Goal: Find specific page/section: Find specific page/section

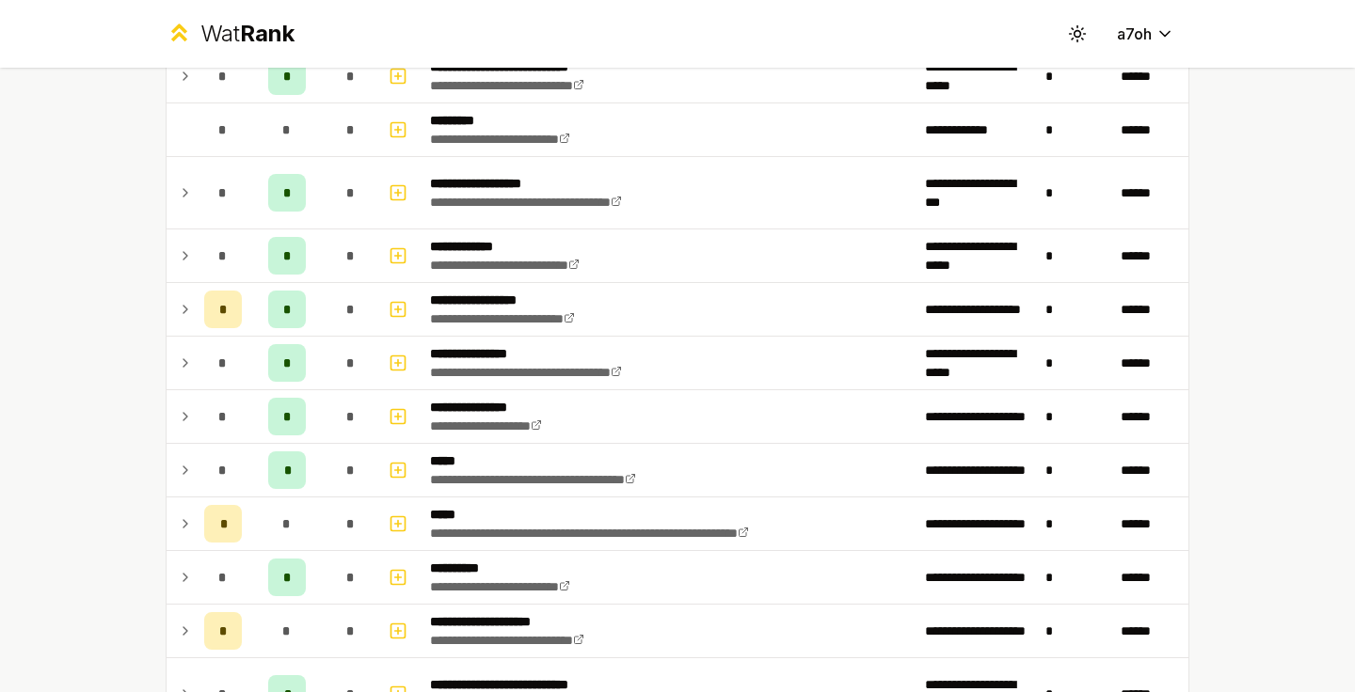
scroll to position [382, 0]
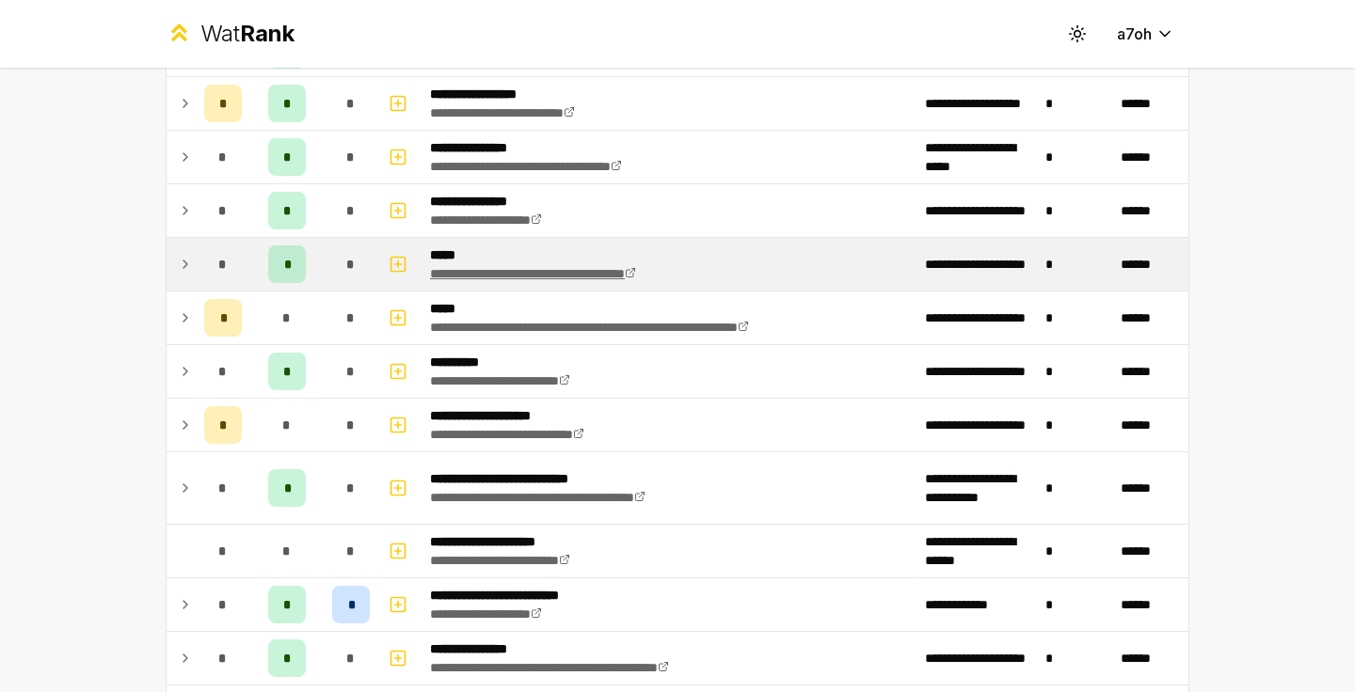
click at [480, 279] on link "**********" at bounding box center [533, 273] width 206 height 13
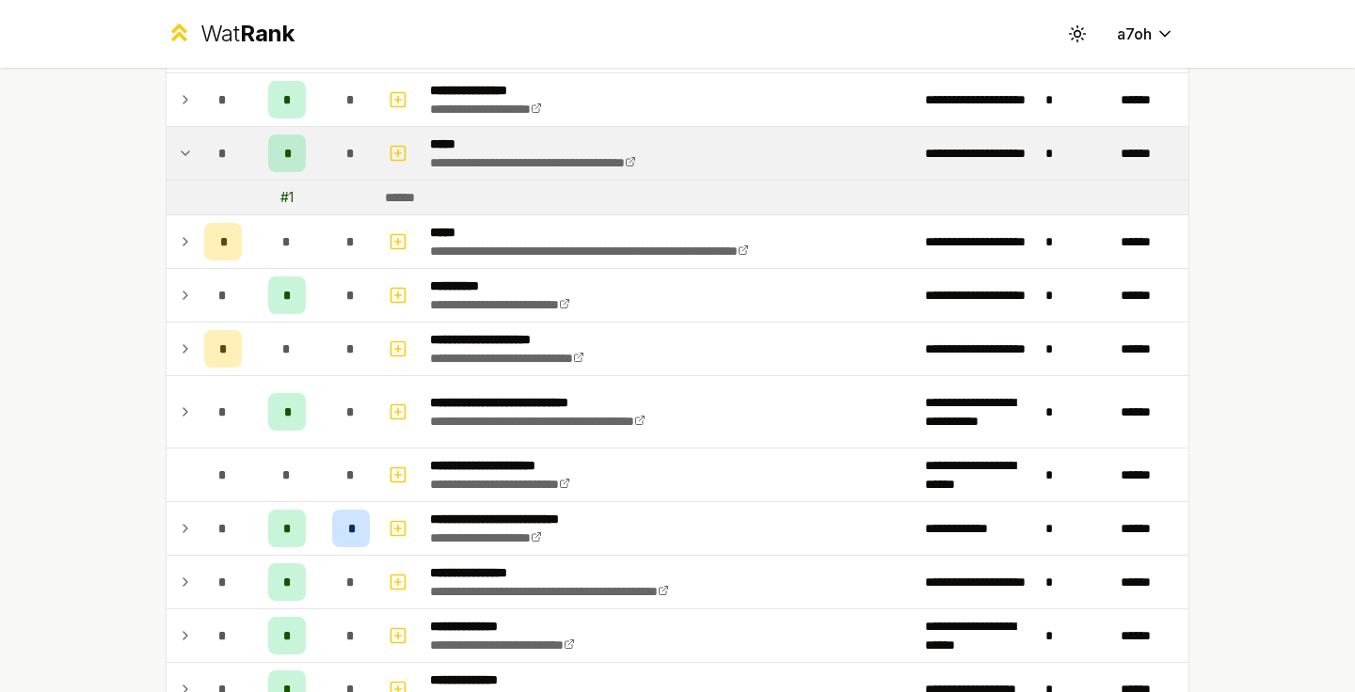
scroll to position [532, 0]
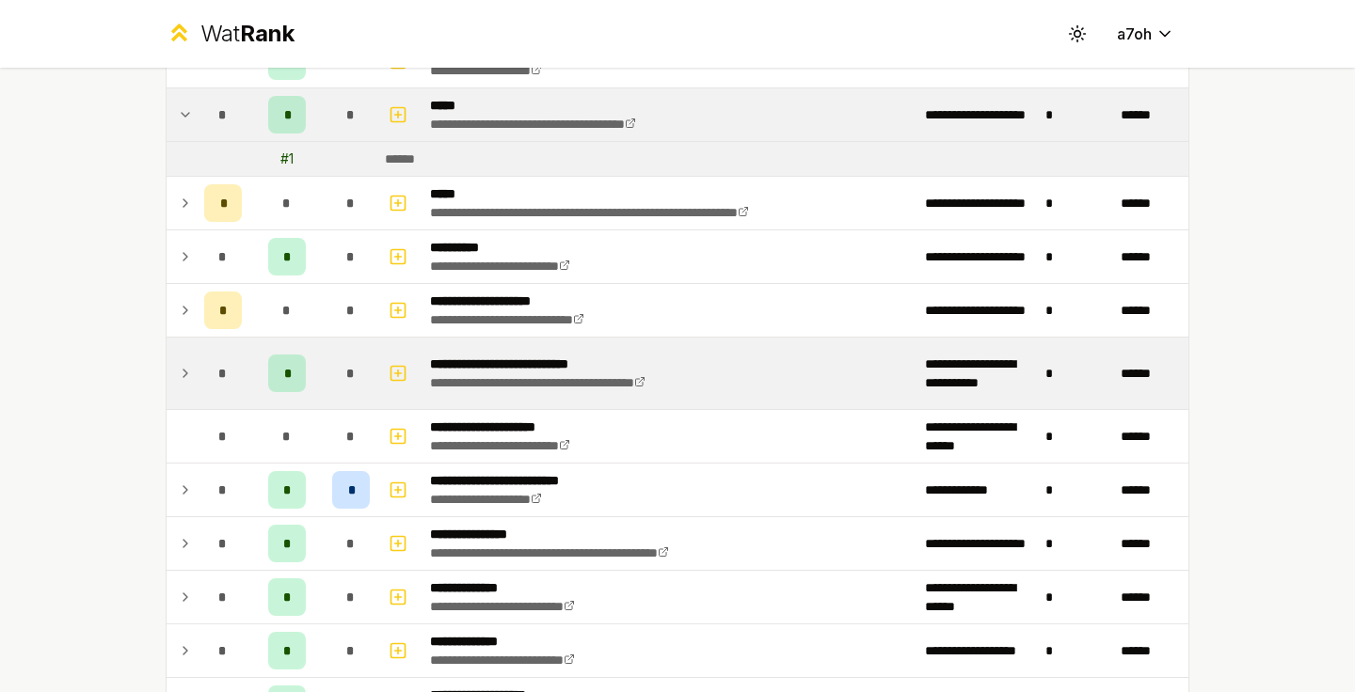
click at [167, 378] on td at bounding box center [182, 374] width 30 height 72
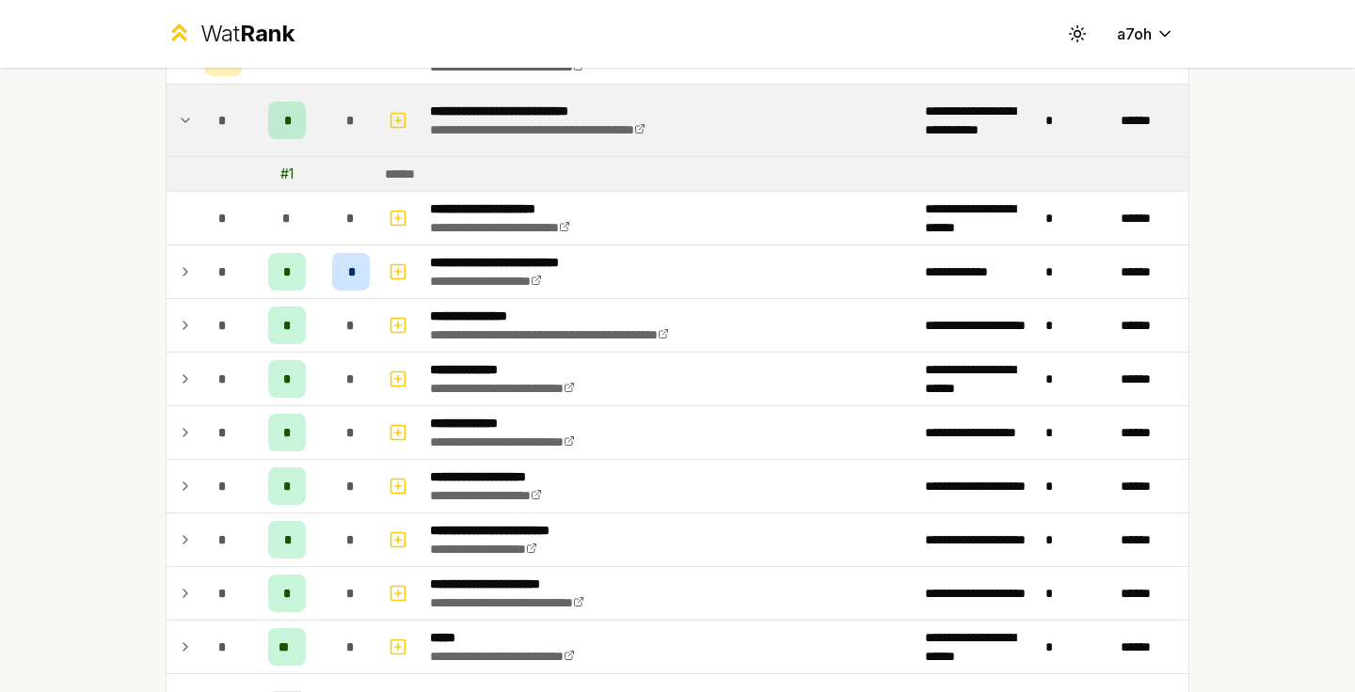
scroll to position [788, 0]
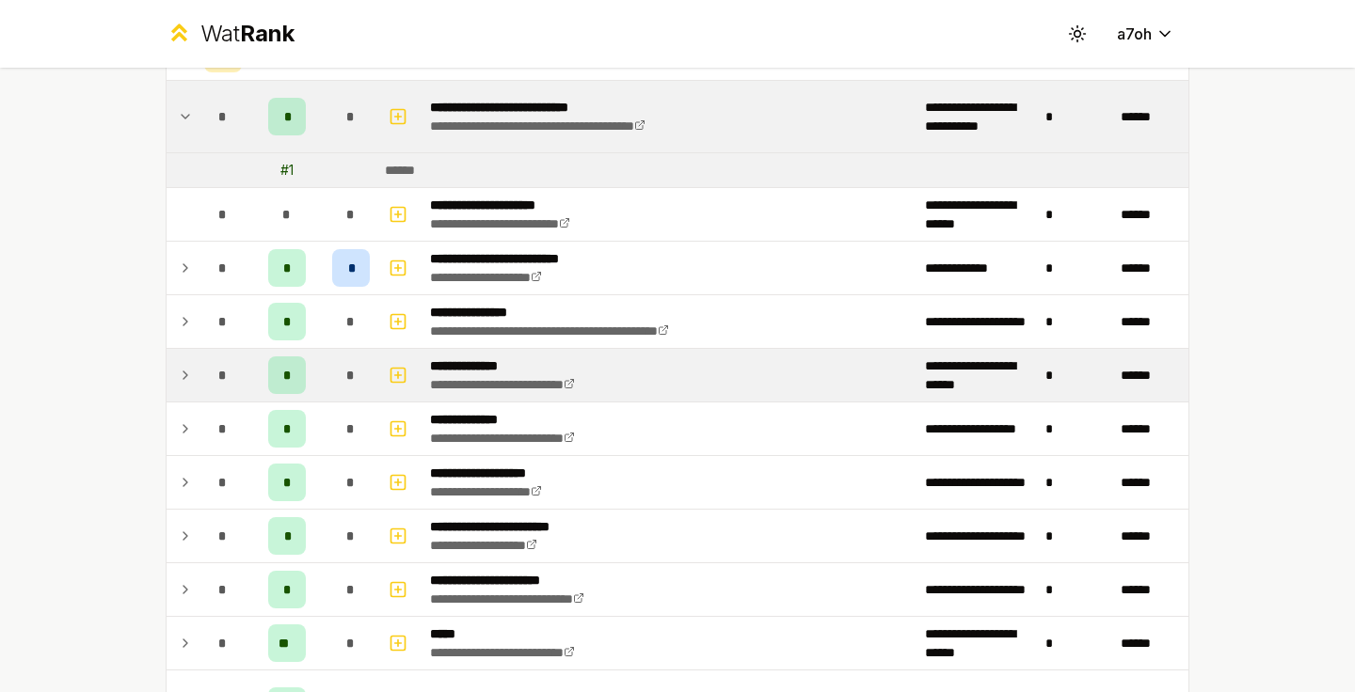
click at [178, 373] on icon at bounding box center [185, 375] width 15 height 23
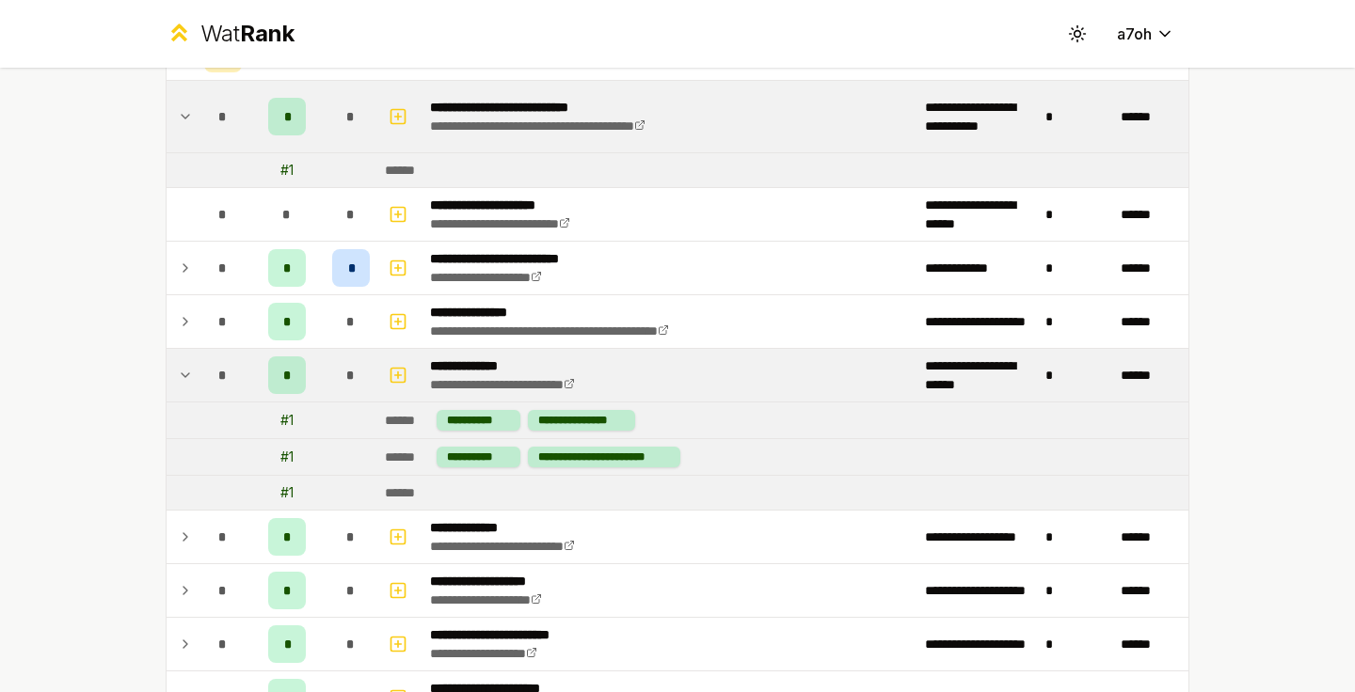
click at [178, 373] on icon at bounding box center [185, 375] width 15 height 23
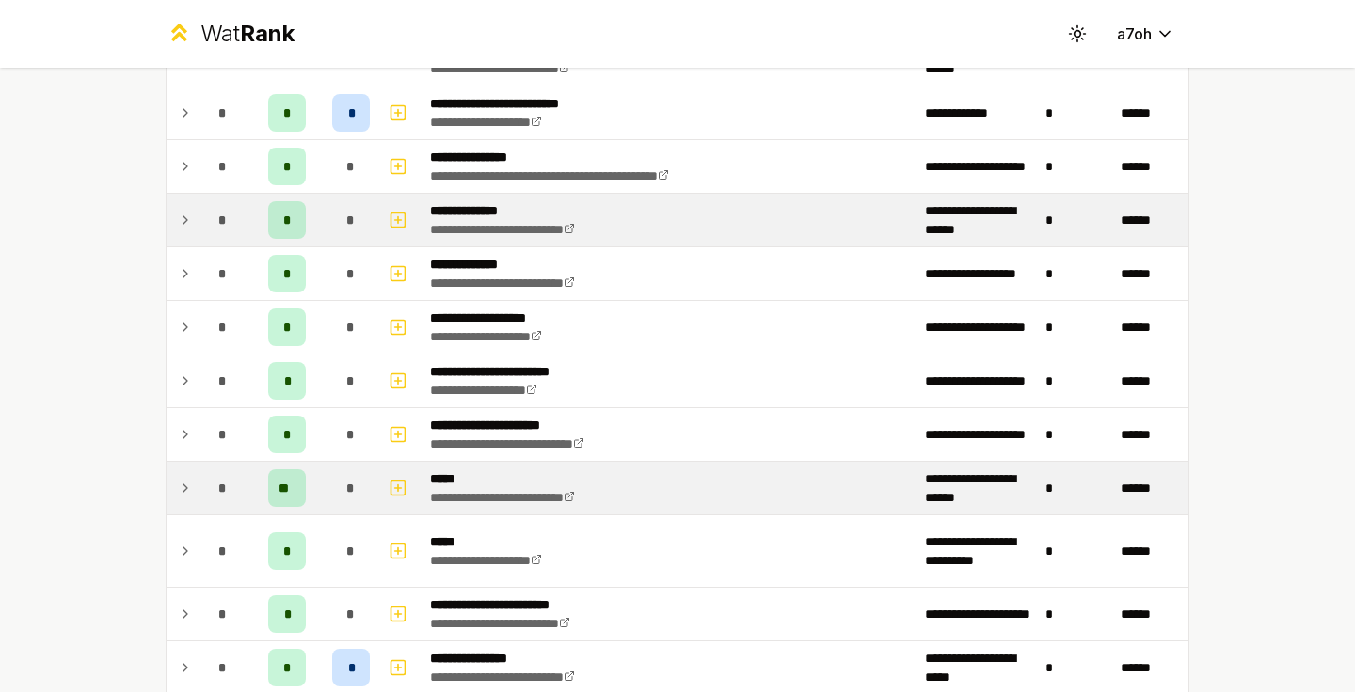
scroll to position [946, 0]
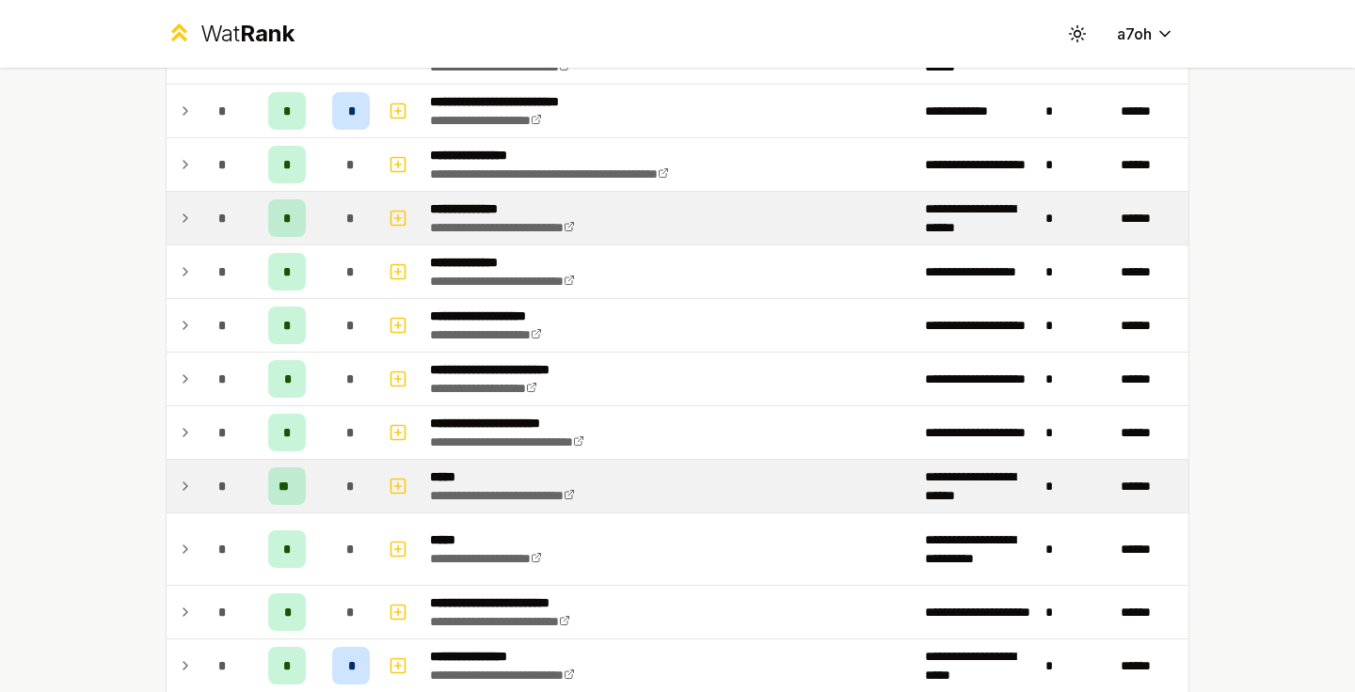
click at [182, 469] on td at bounding box center [182, 486] width 30 height 53
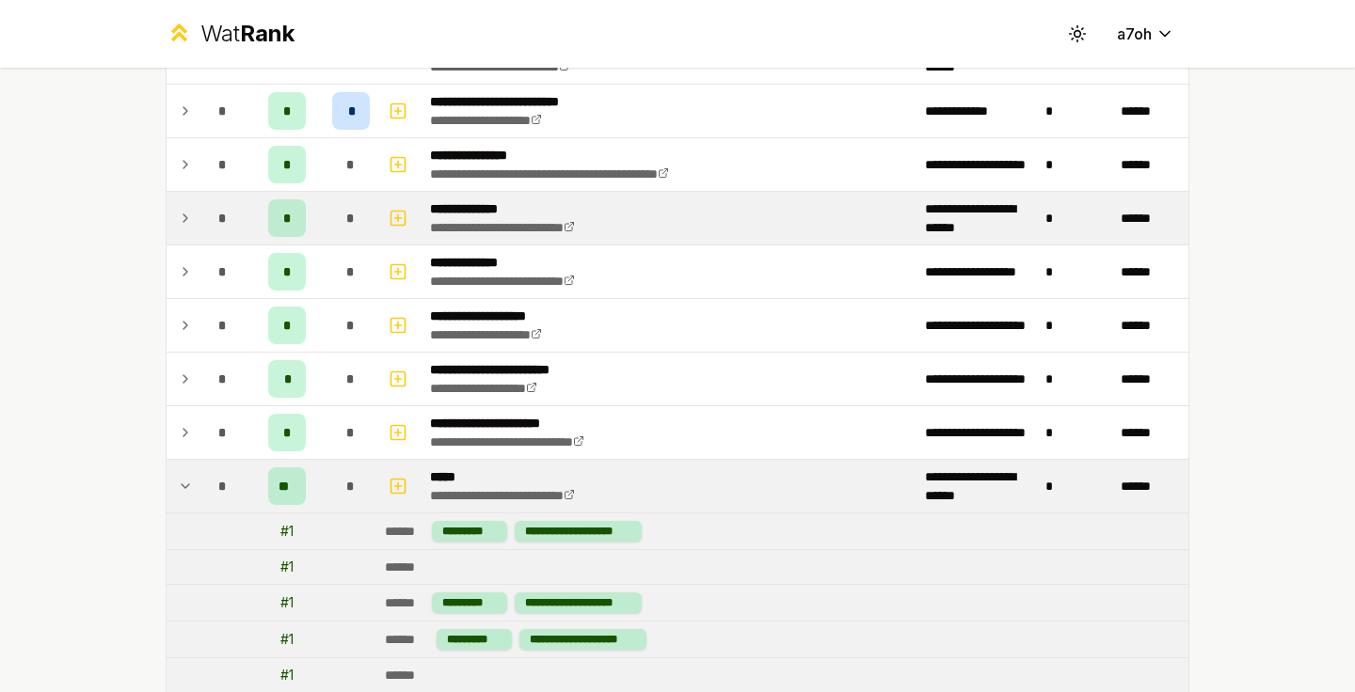
click at [182, 469] on td at bounding box center [182, 486] width 30 height 53
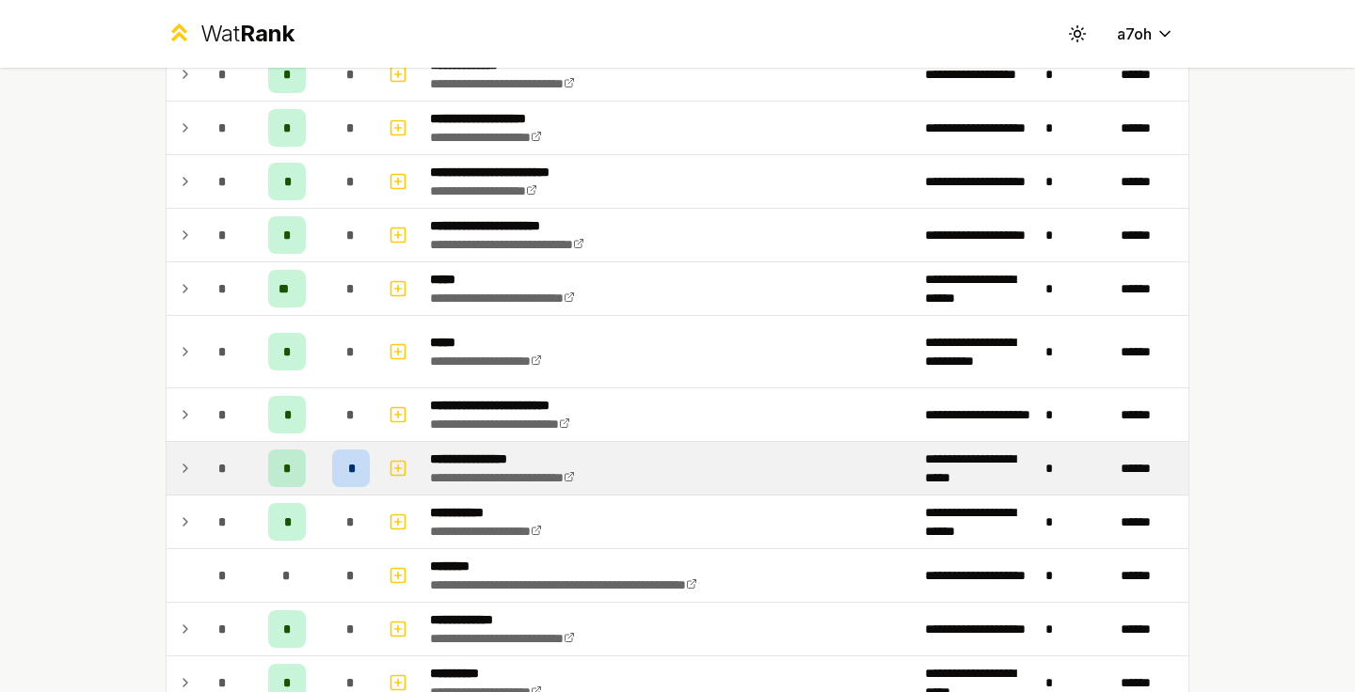
scroll to position [1144, 0]
click at [180, 469] on icon at bounding box center [185, 467] width 15 height 23
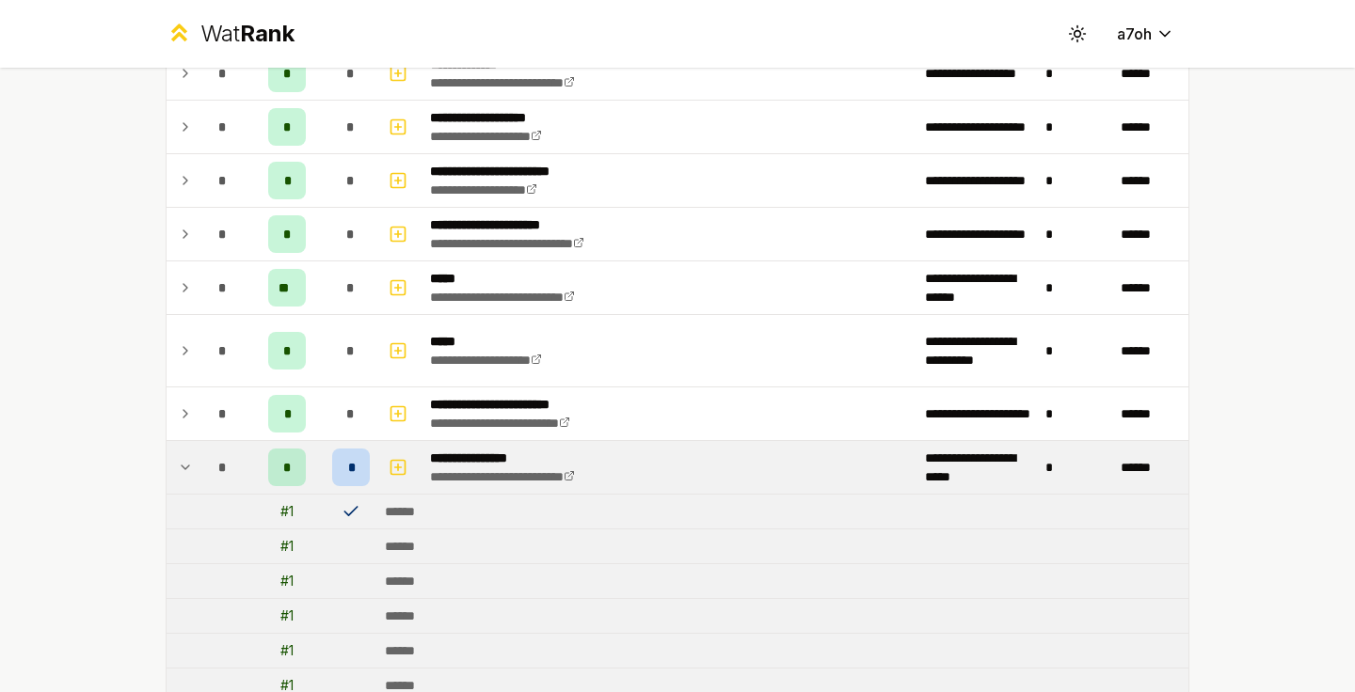
click at [180, 469] on icon at bounding box center [185, 467] width 15 height 23
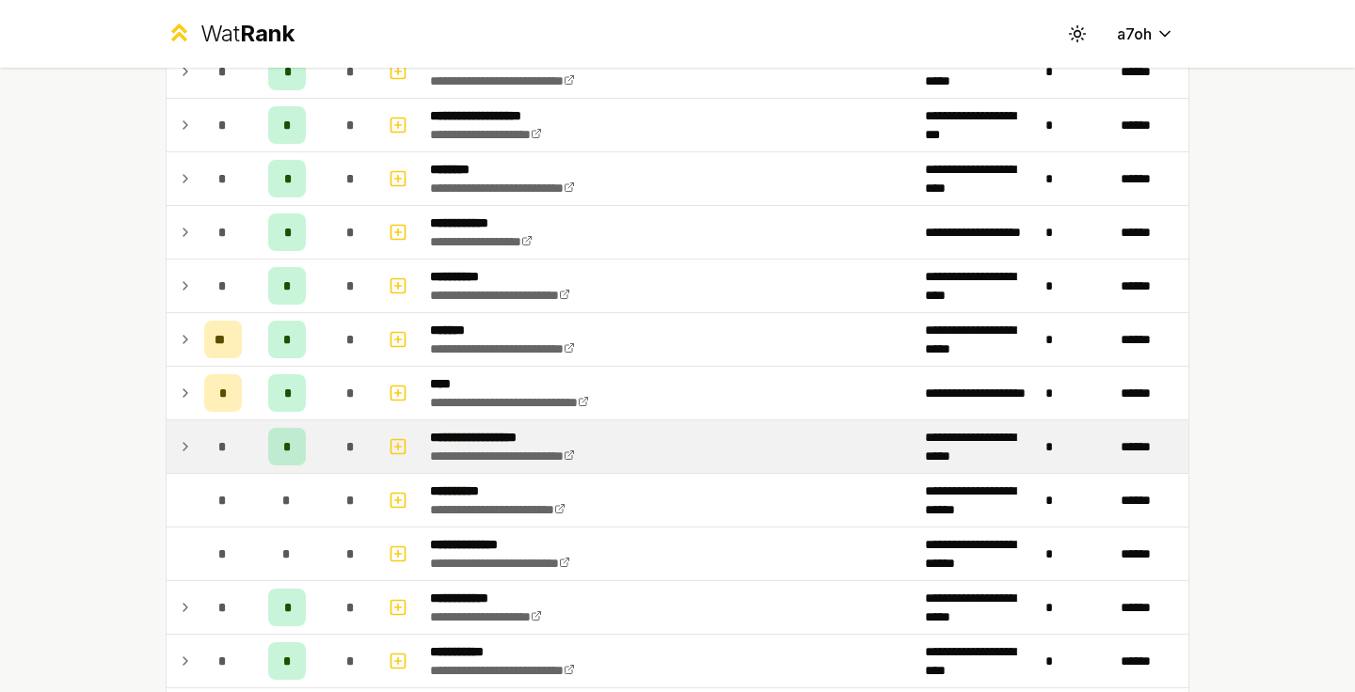
scroll to position [2131, 0]
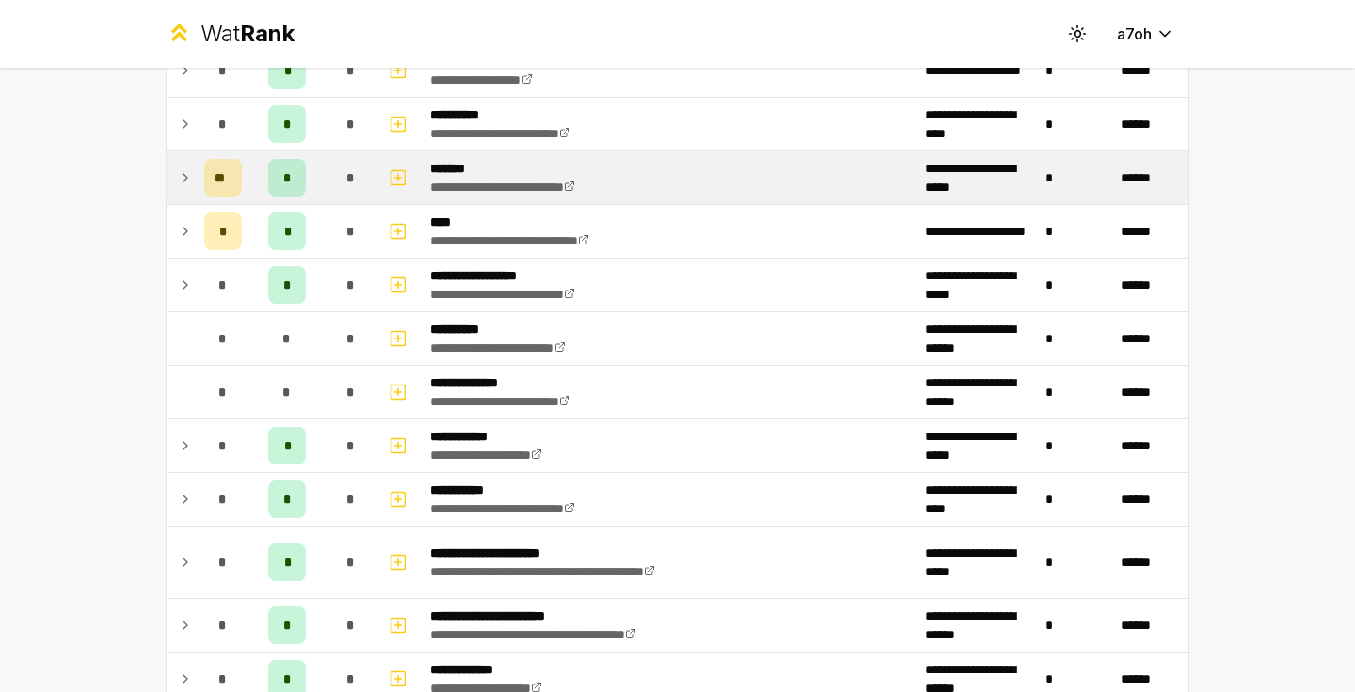
click at [178, 185] on icon at bounding box center [185, 178] width 15 height 23
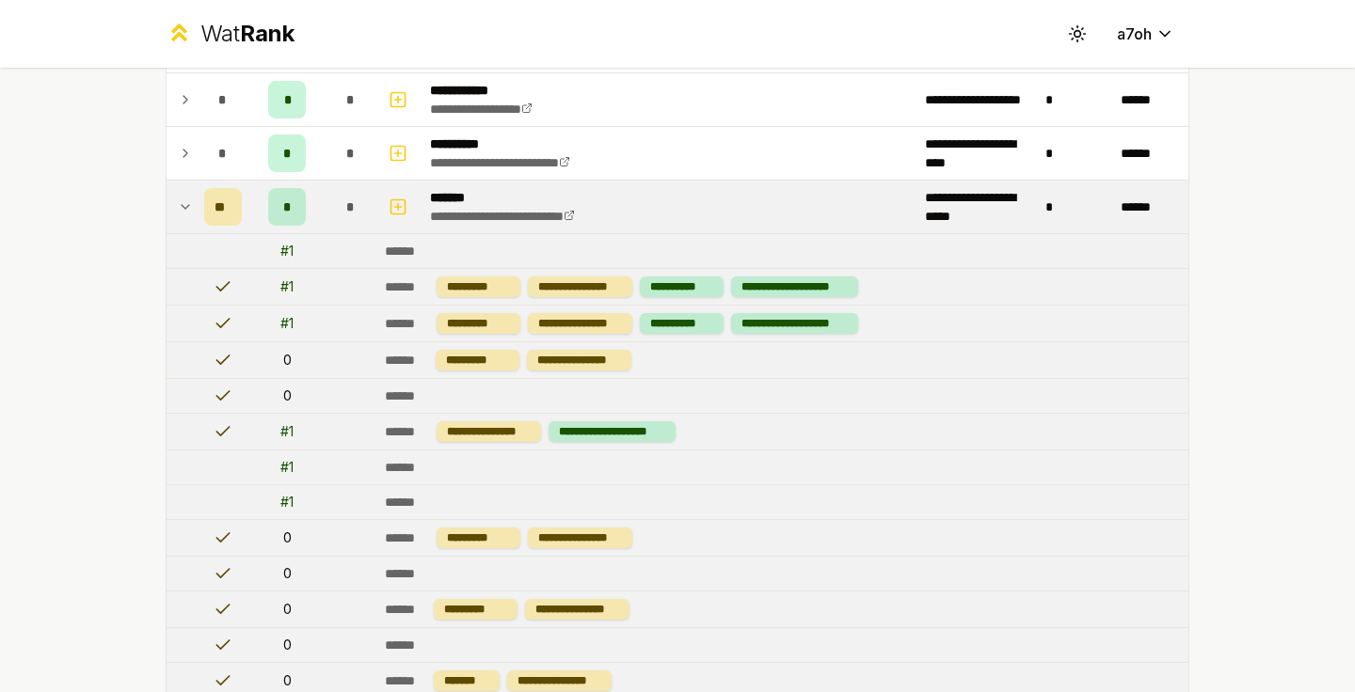
scroll to position [1994, 0]
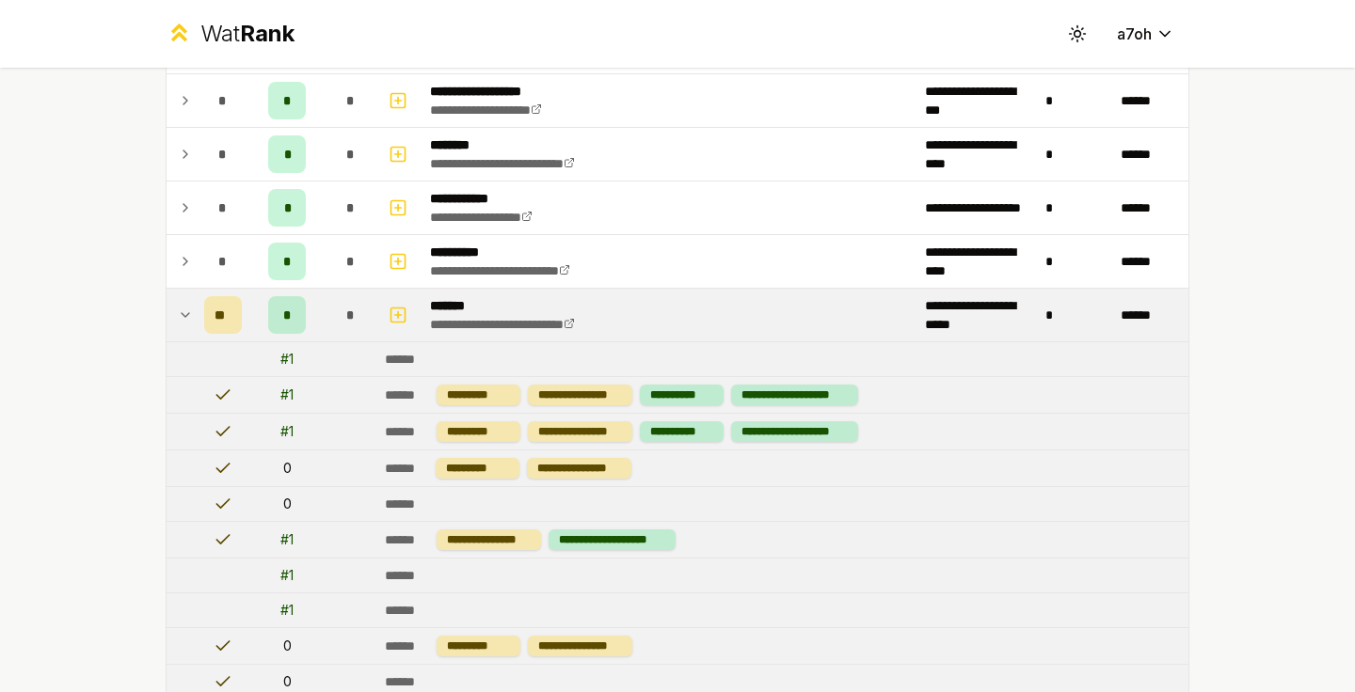
click at [280, 363] on div "# 1" at bounding box center [286, 359] width 13 height 19
click at [306, 357] on td "# 1" at bounding box center [286, 359] width 75 height 34
click at [178, 307] on icon at bounding box center [185, 315] width 15 height 23
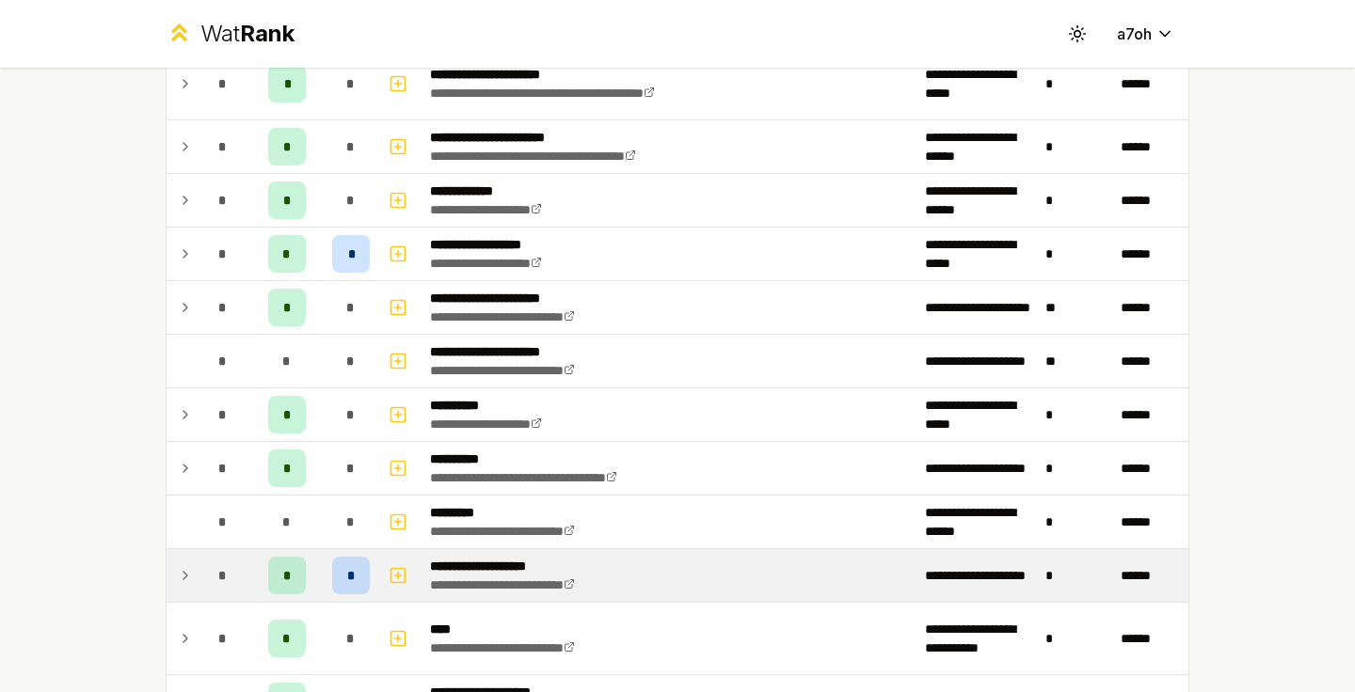
scroll to position [2467, 0]
